Goal: Navigation & Orientation: Find specific page/section

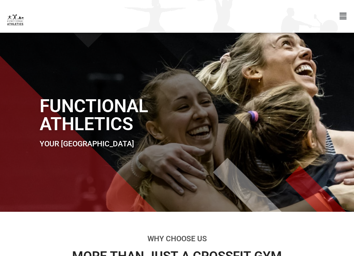
click at [345, 15] on icon "Menu Toggle" at bounding box center [342, 16] width 7 height 8
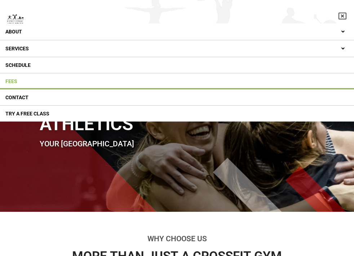
click at [163, 79] on link "Fees" at bounding box center [177, 81] width 354 height 16
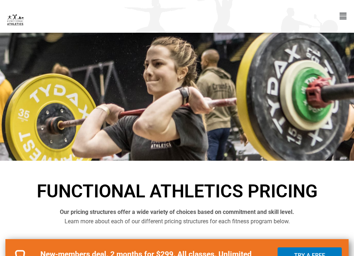
click at [341, 16] on icon "Menu Toggle" at bounding box center [342, 16] width 7 height 8
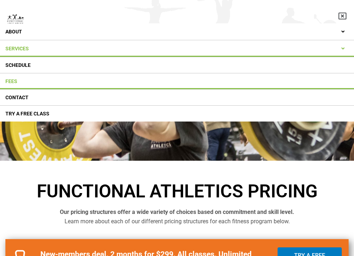
click at [161, 47] on link "Services" at bounding box center [177, 48] width 354 height 17
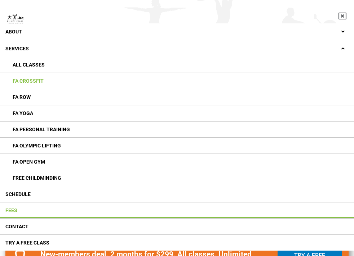
click at [146, 81] on link "FA CrossFIt" at bounding box center [177, 81] width 354 height 16
